Goal: Task Accomplishment & Management: Manage account settings

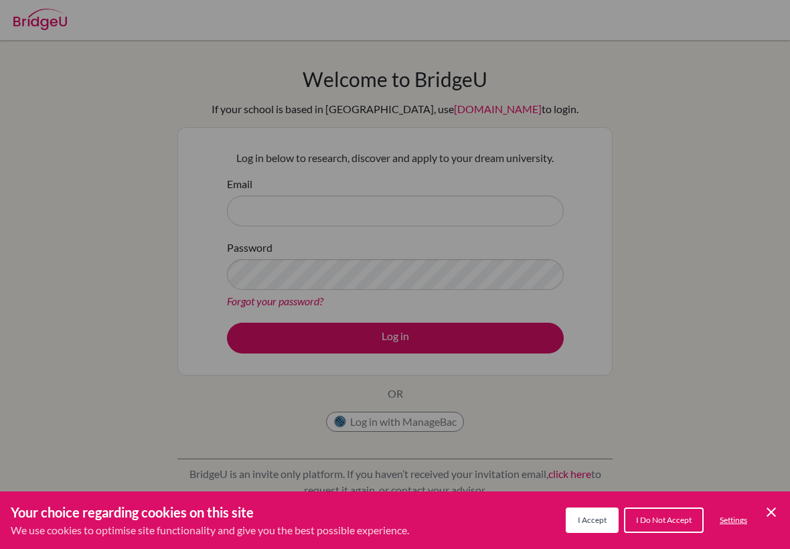
click at [385, 167] on div "Cookie Preferences" at bounding box center [395, 274] width 790 height 549
click at [380, 172] on div "Cookie Preferences" at bounding box center [395, 274] width 790 height 549
click at [380, 171] on div "Cookie Preferences" at bounding box center [395, 274] width 790 height 549
click at [342, 220] on div "Cookie Preferences" at bounding box center [395, 274] width 790 height 549
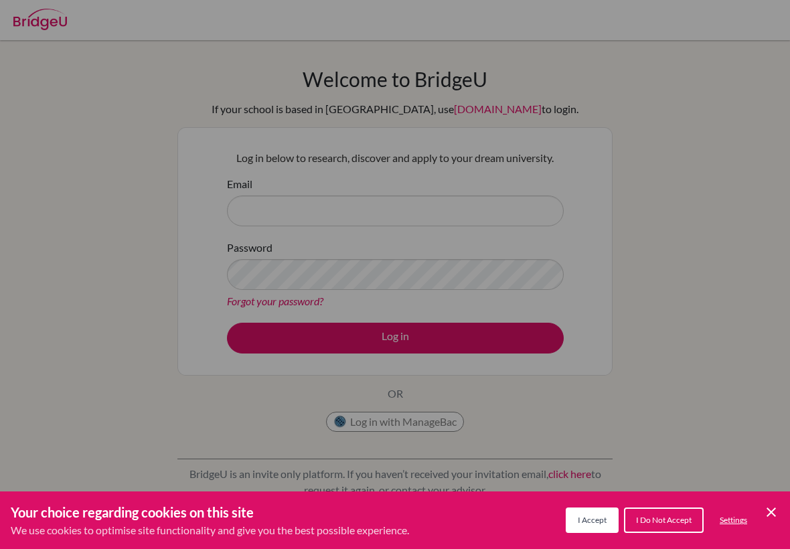
click at [340, 221] on div "Cookie Preferences" at bounding box center [395, 274] width 790 height 549
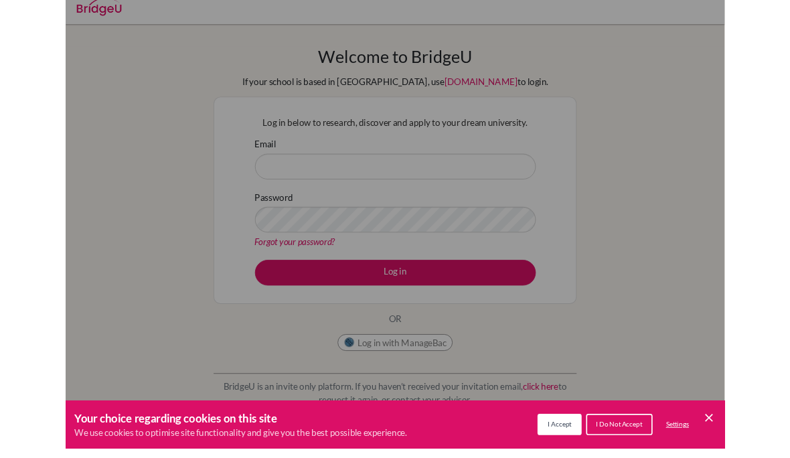
scroll to position [11, 0]
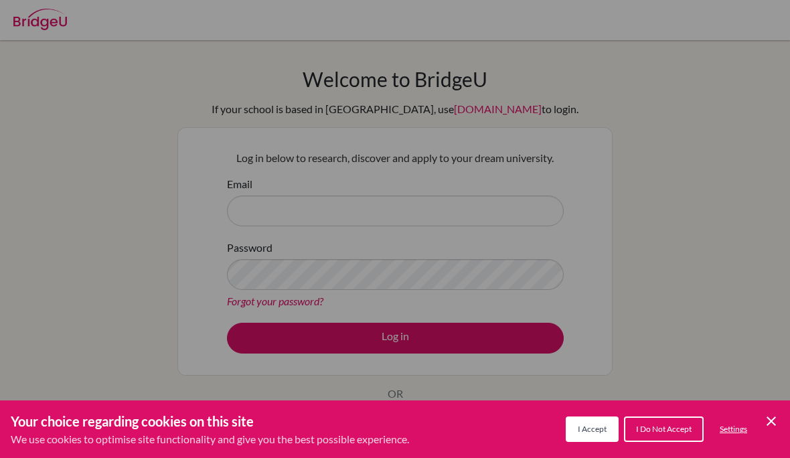
click at [609, 435] on button "I Accept" at bounding box center [592, 429] width 53 height 25
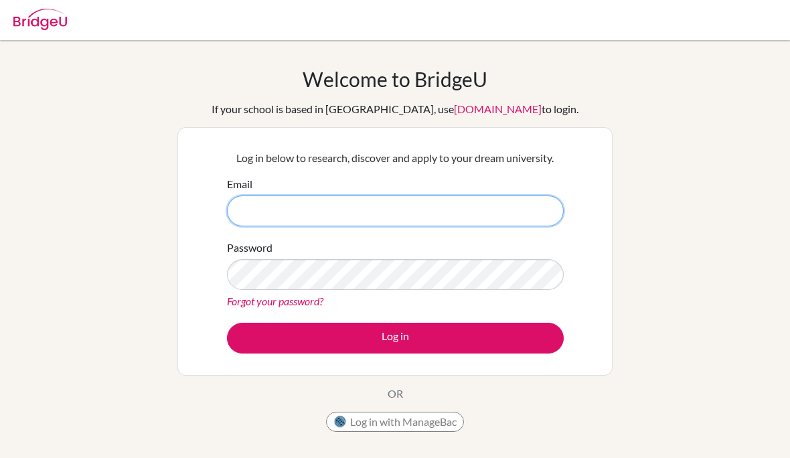
click at [509, 224] on input "Email" at bounding box center [395, 211] width 337 height 31
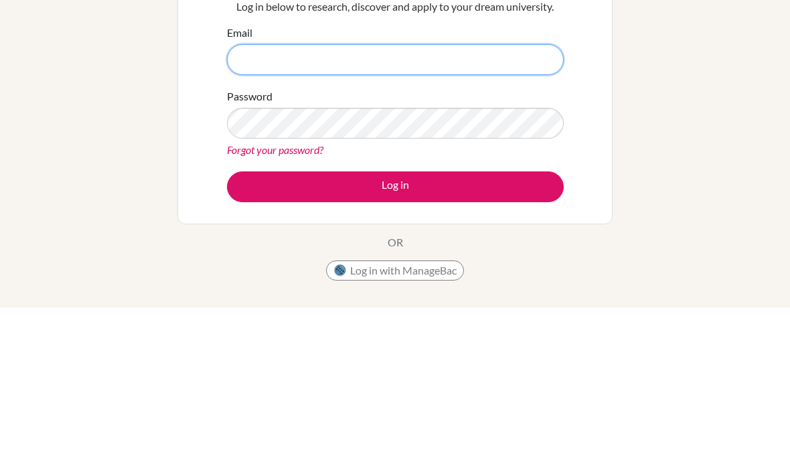
type input "[EMAIL_ADDRESS][DOMAIN_NAME]"
click at [395, 323] on button "Log in" at bounding box center [395, 338] width 337 height 31
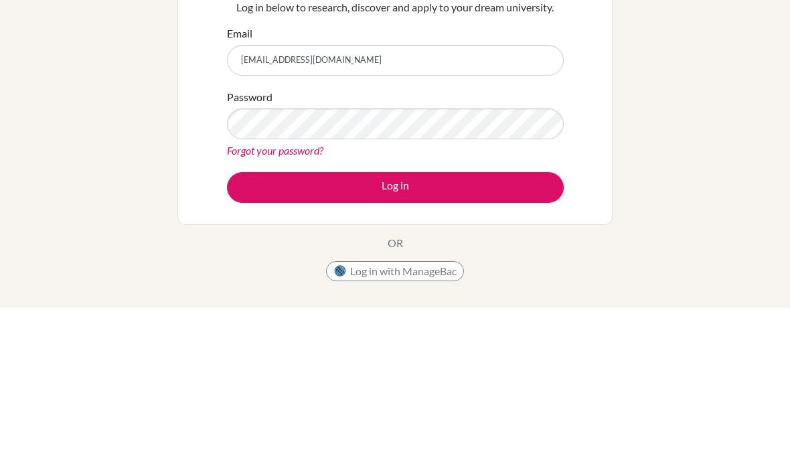
click at [241, 295] on link "Forgot your password?" at bounding box center [275, 301] width 96 height 13
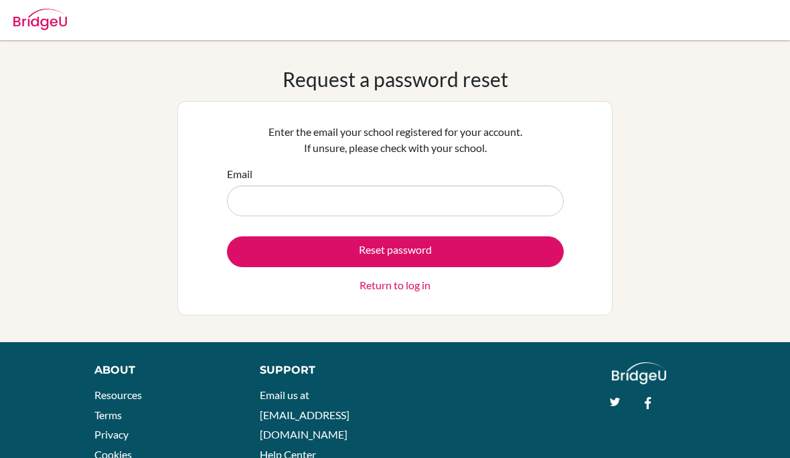
click at [260, 205] on input "Email" at bounding box center [395, 201] width 337 height 31
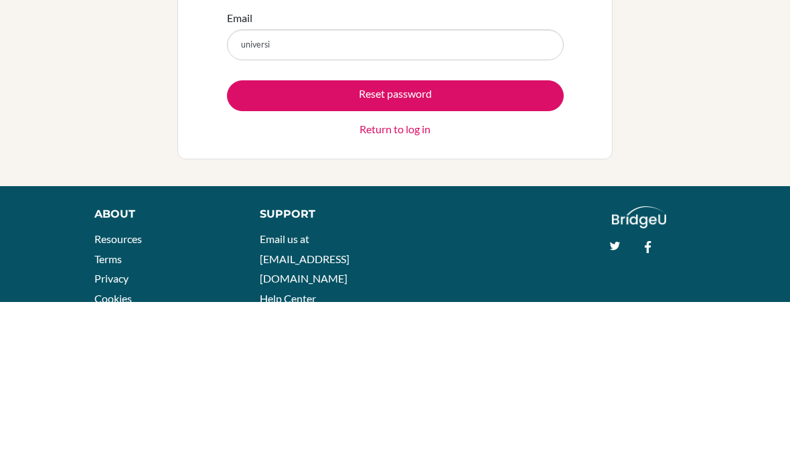
type input "[EMAIL_ADDRESS][DOMAIN_NAME]"
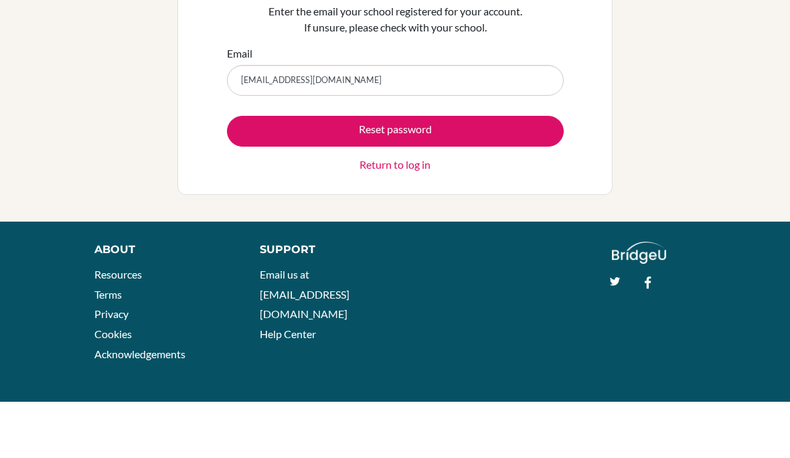
click at [534, 172] on button "Reset password" at bounding box center [395, 187] width 337 height 31
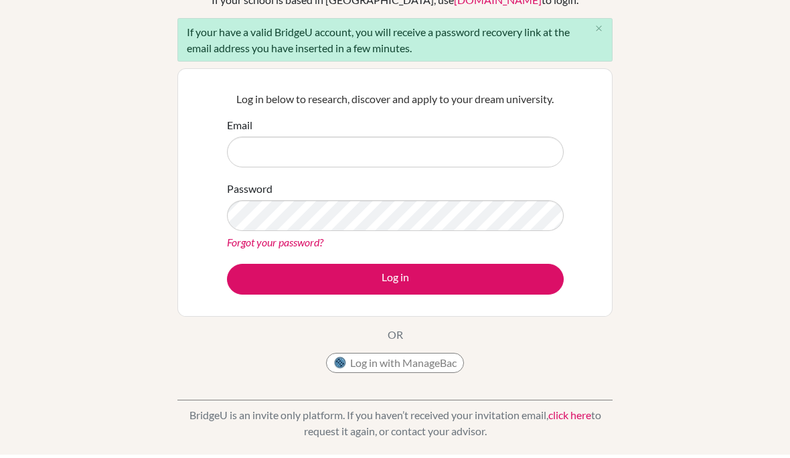
scroll to position [109, 0]
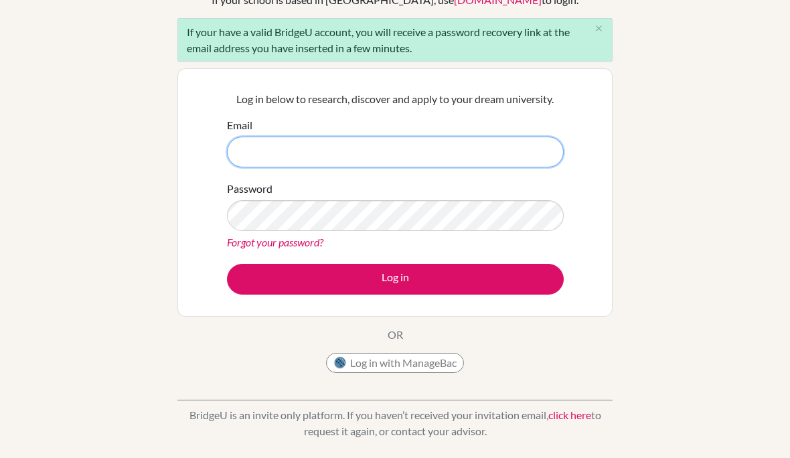
click at [253, 157] on input "Email" at bounding box center [395, 152] width 337 height 31
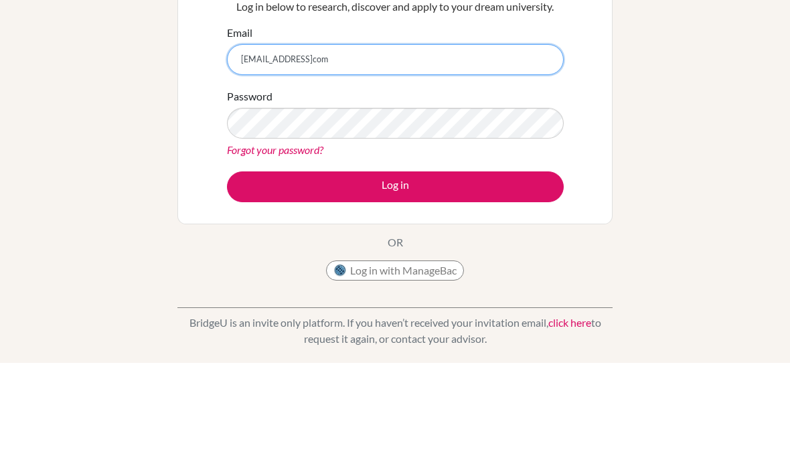
type input "iancalebjan08@gmailcom"
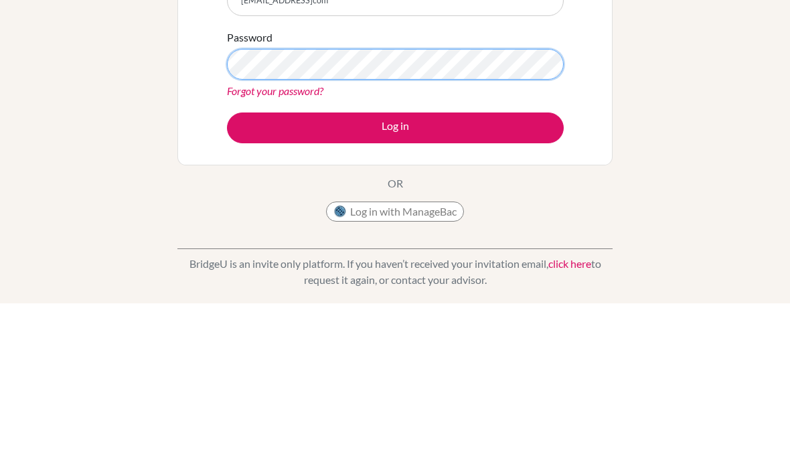
click at [395, 267] on button "Log in" at bounding box center [395, 282] width 337 height 31
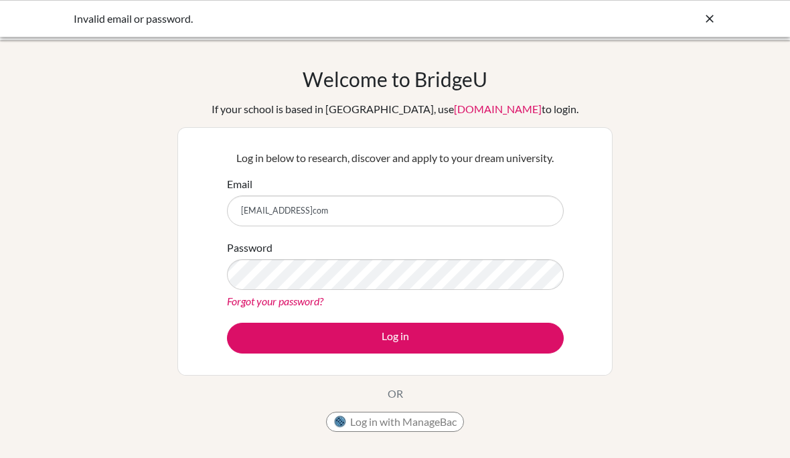
click at [707, 17] on icon at bounding box center [709, 18] width 13 height 13
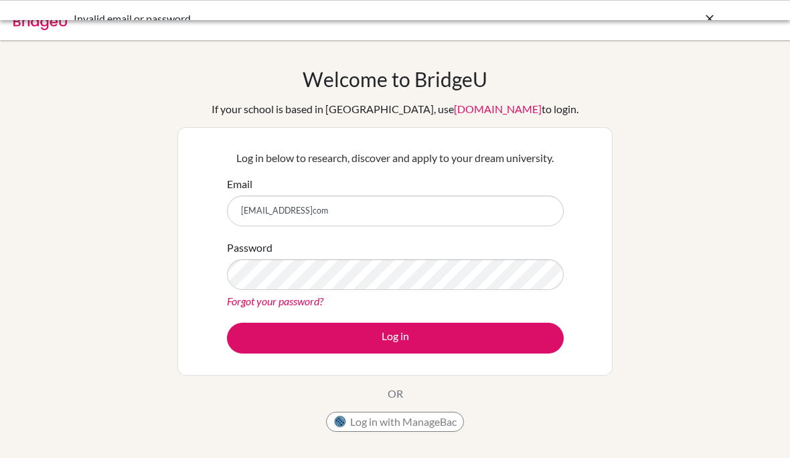
click at [715, 15] on div at bounding box center [395, 20] width 777 height 40
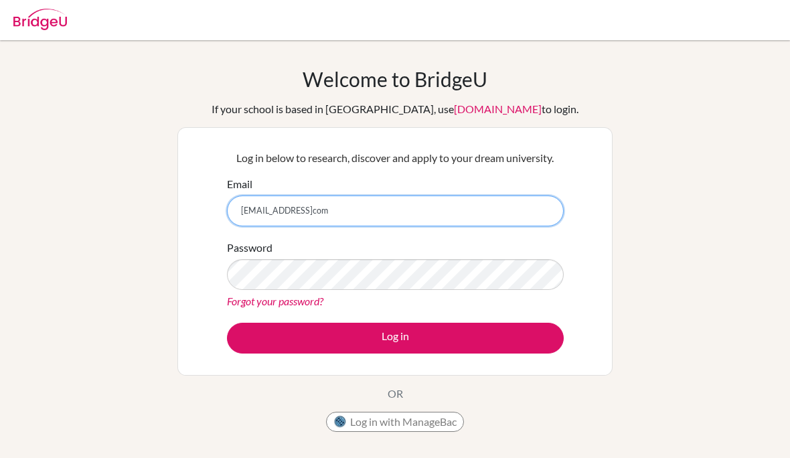
click at [517, 222] on input "iancalebjan08@gmailcom" at bounding box center [395, 211] width 337 height 31
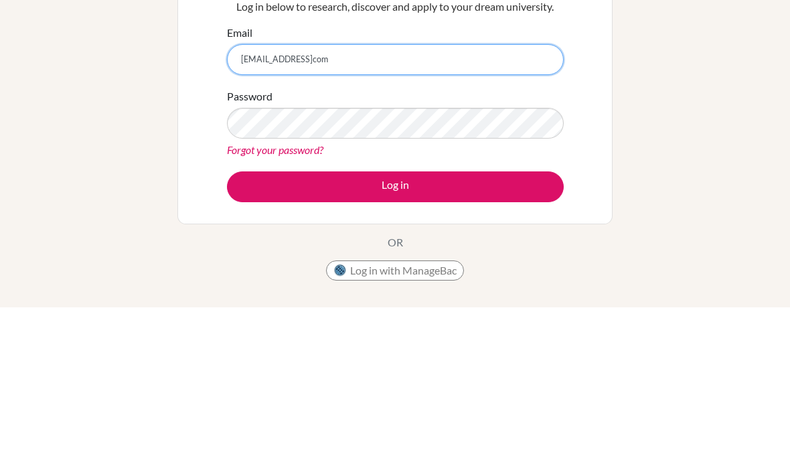
click at [244, 196] on input "iancalebjan08@gmailcom" at bounding box center [395, 211] width 337 height 31
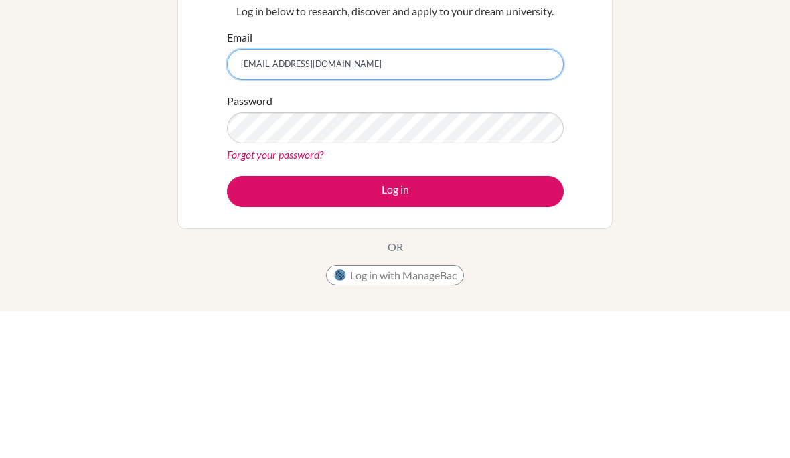
type input "universitiesian@gmail.com"
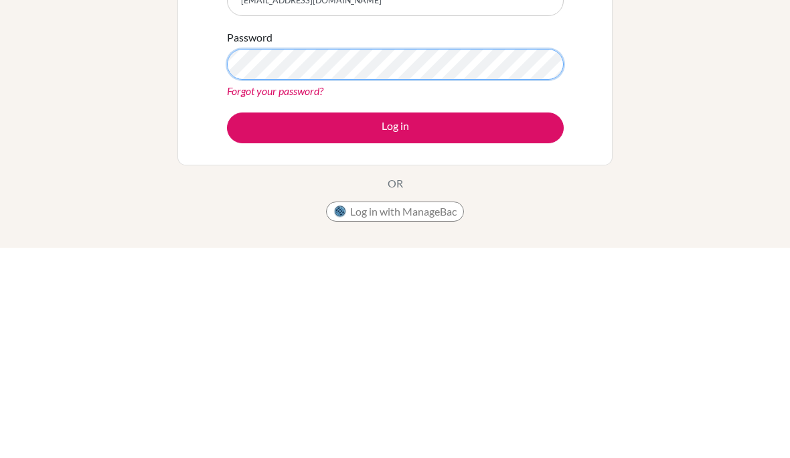
click at [395, 323] on button "Log in" at bounding box center [395, 338] width 337 height 31
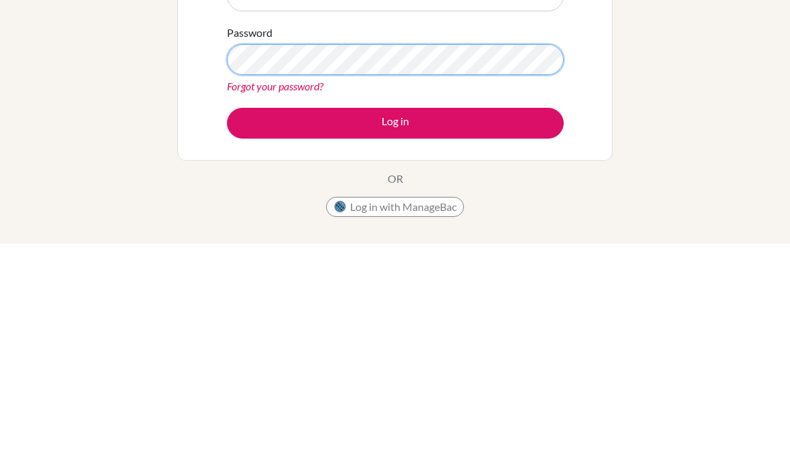
click at [395, 323] on button "Log in" at bounding box center [395, 338] width 337 height 31
